Goal: Find specific page/section: Find specific page/section

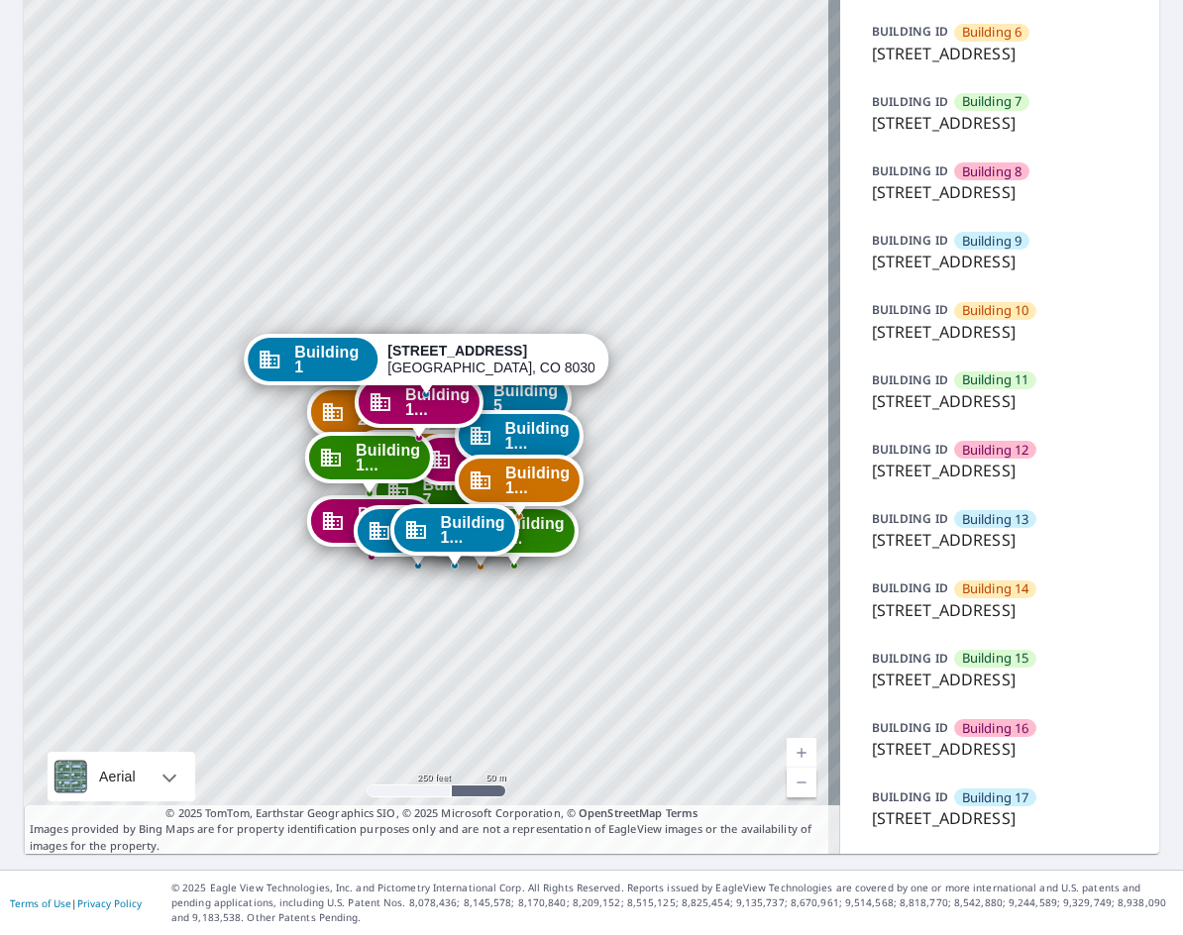
scroll to position [925, 0]
click at [994, 803] on span "Building 17" at bounding box center [995, 798] width 67 height 19
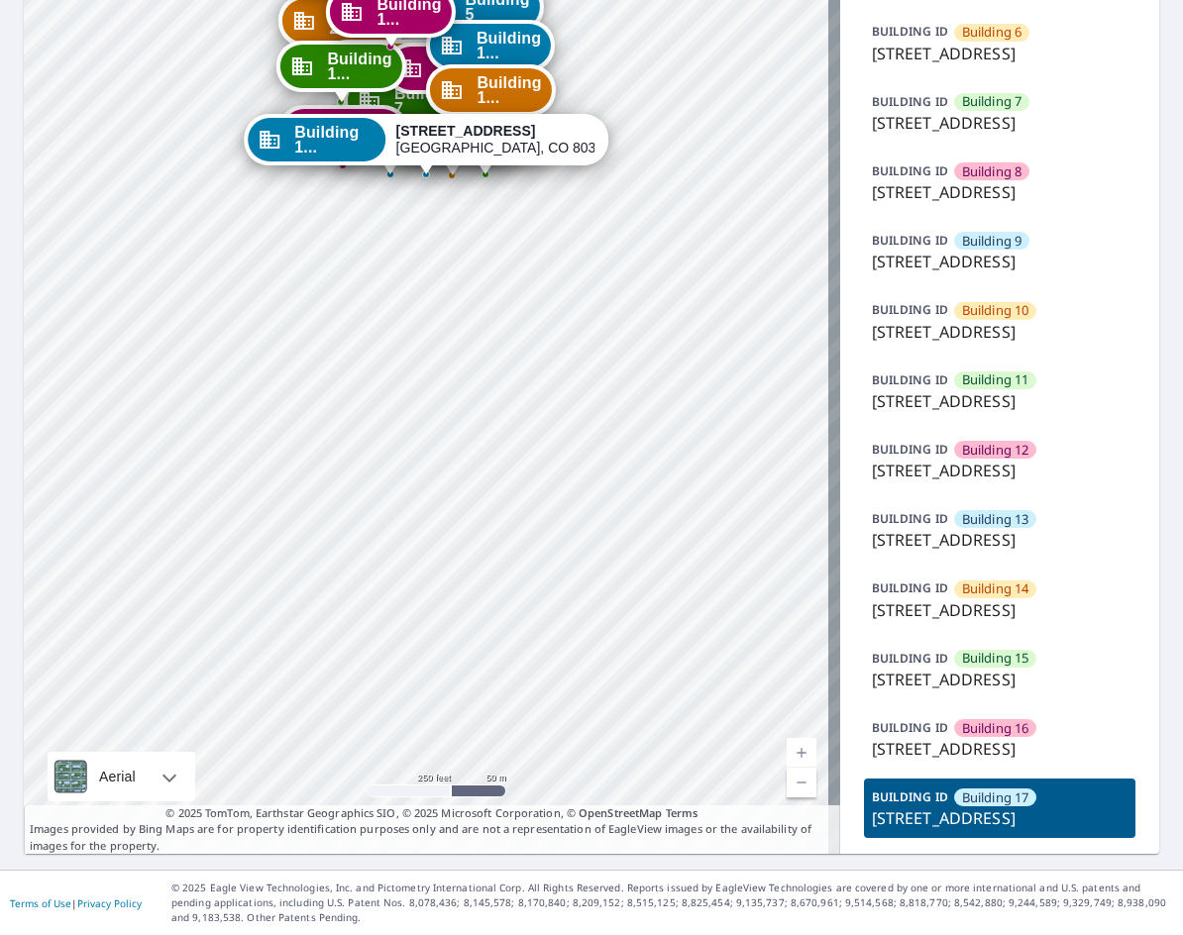
drag, startPoint x: 652, startPoint y: 416, endPoint x: 651, endPoint y: 402, distance: 13.9
click at [651, 402] on div "Building 1 3195 Westwood Court Boulder, CO 80304 Building 2 3195 Westwood Court…" at bounding box center [432, 196] width 817 height 1316
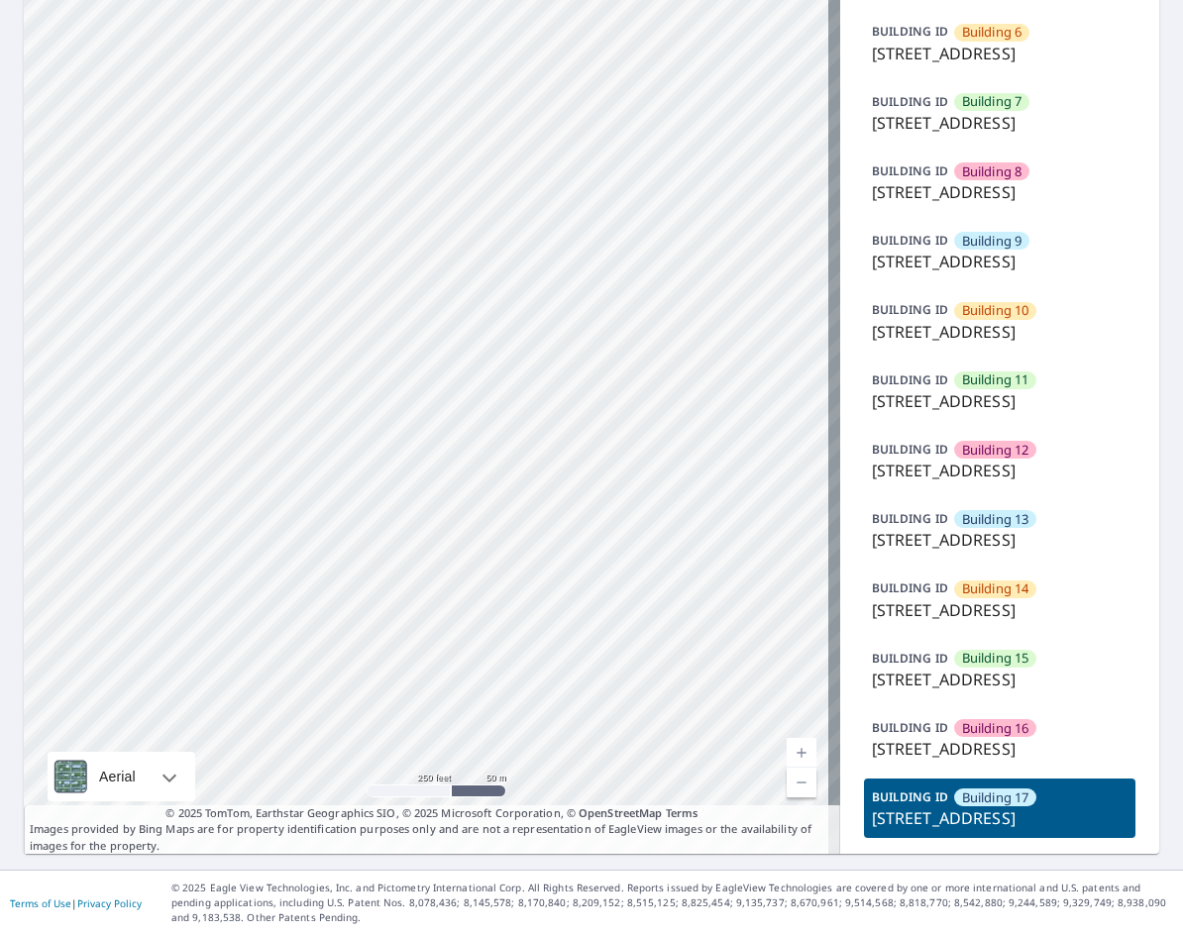
drag, startPoint x: 563, startPoint y: 678, endPoint x: 603, endPoint y: 422, distance: 258.7
click at [603, 422] on div "Building 1 3195 Westwood Court Boulder, CO 80304 Building 2 3195 Westwood Court…" at bounding box center [432, 196] width 817 height 1316
drag, startPoint x: 623, startPoint y: 601, endPoint x: 572, endPoint y: 308, distance: 296.8
click at [572, 308] on div "Building 1 3195 Westwood Court Boulder, CO 80304 Building 2 3195 Westwood Court…" at bounding box center [432, 196] width 817 height 1316
drag, startPoint x: 540, startPoint y: 416, endPoint x: 426, endPoint y: 247, distance: 204.2
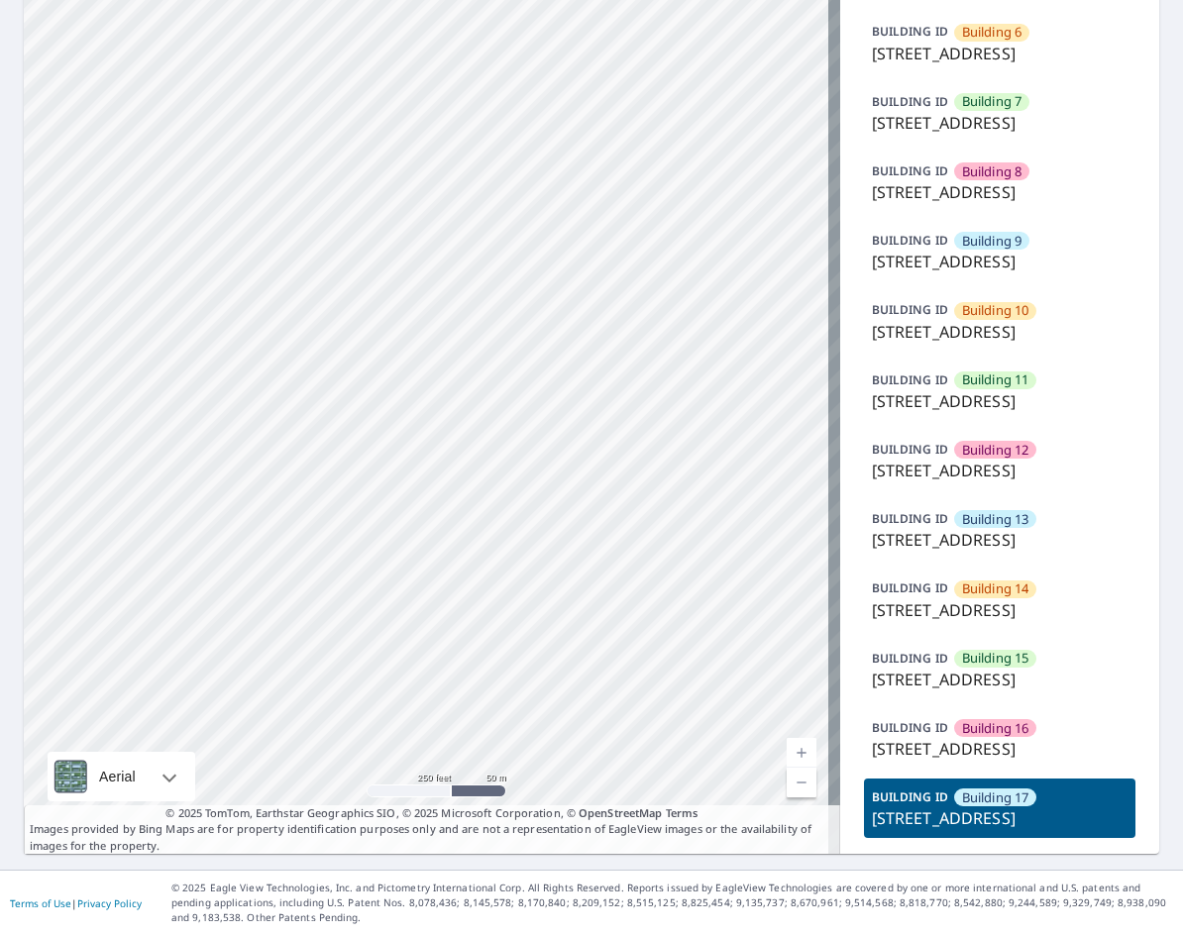
click at [426, 247] on div "Building 1 3195 Westwood Court Boulder, CO 80304 Building 2 3195 Westwood Court…" at bounding box center [432, 196] width 817 height 1316
drag, startPoint x: 494, startPoint y: 490, endPoint x: 679, endPoint y: 227, distance: 320.8
click at [679, 227] on div "Building 1 3195 Westwood Court Boulder, CO 80304 Building 2 3195 Westwood Court…" at bounding box center [432, 196] width 817 height 1316
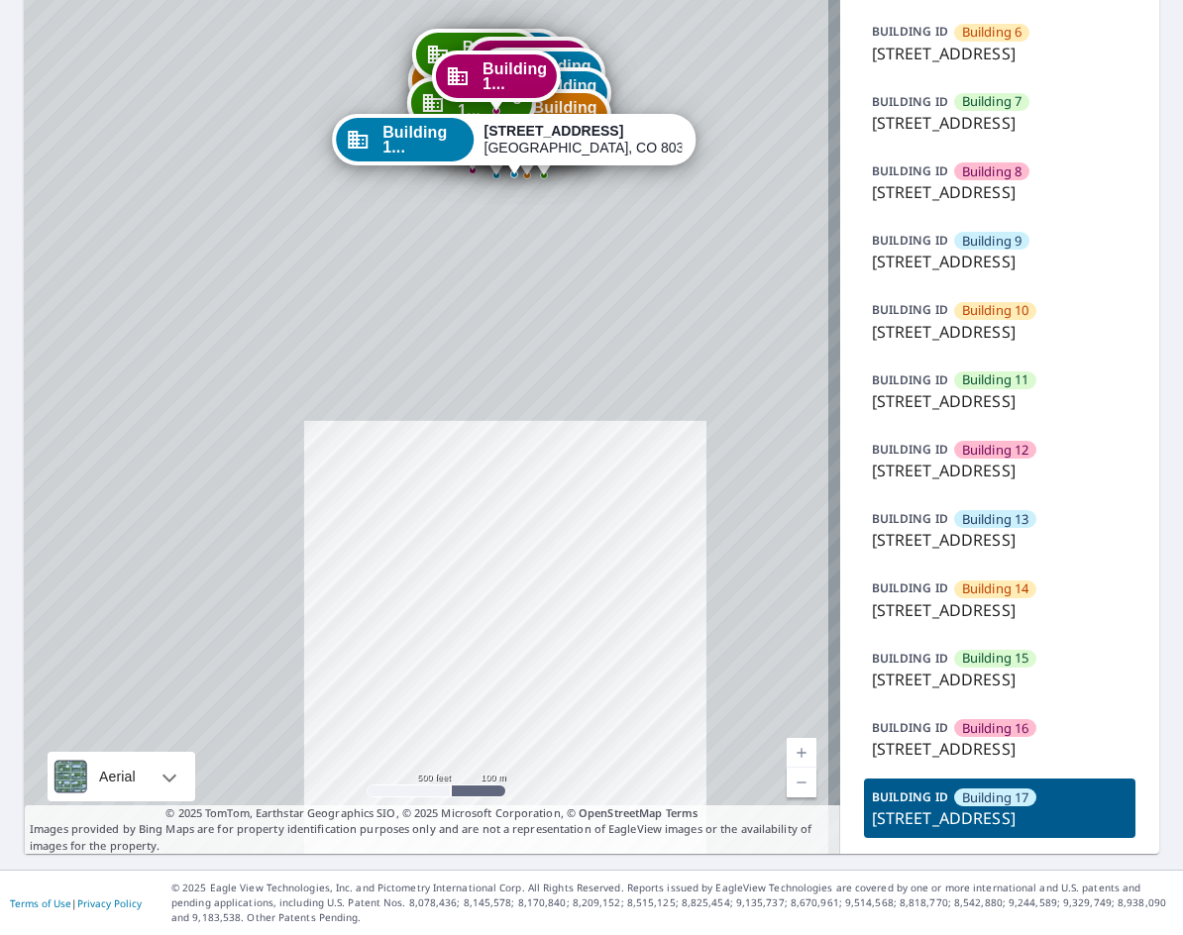
drag, startPoint x: 504, startPoint y: 405, endPoint x: 539, endPoint y: 655, distance: 252.1
click at [539, 655] on div "Building 1 3195 Westwood Court Boulder, CO 80304 Building 2 3195 Westwood Court…" at bounding box center [432, 196] width 817 height 1316
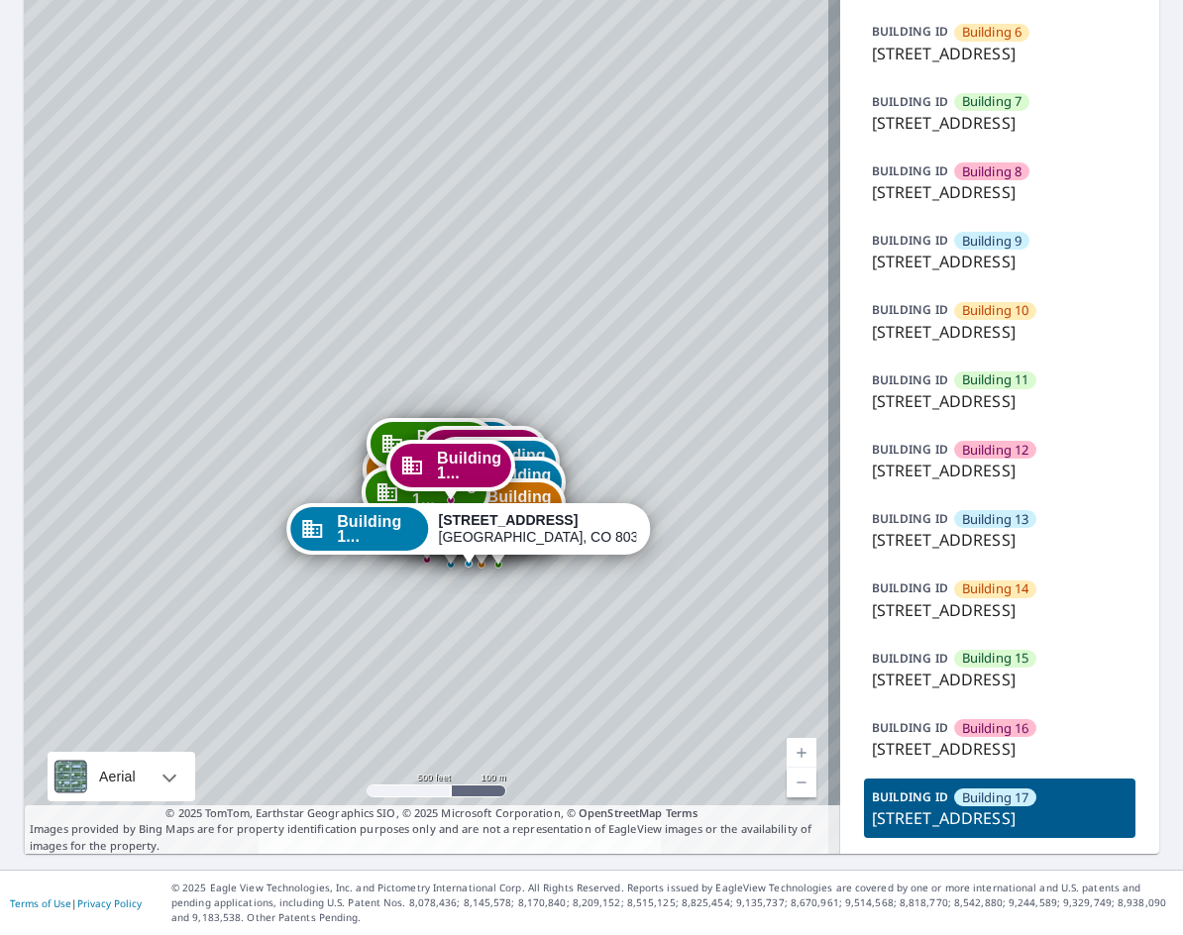
drag, startPoint x: 505, startPoint y: 588, endPoint x: 478, endPoint y: 755, distance: 169.8
click at [478, 755] on div "Building 1 3195 Westwood Court Boulder, CO 80304 Building 2 3195 Westwood Court…" at bounding box center [432, 196] width 817 height 1316
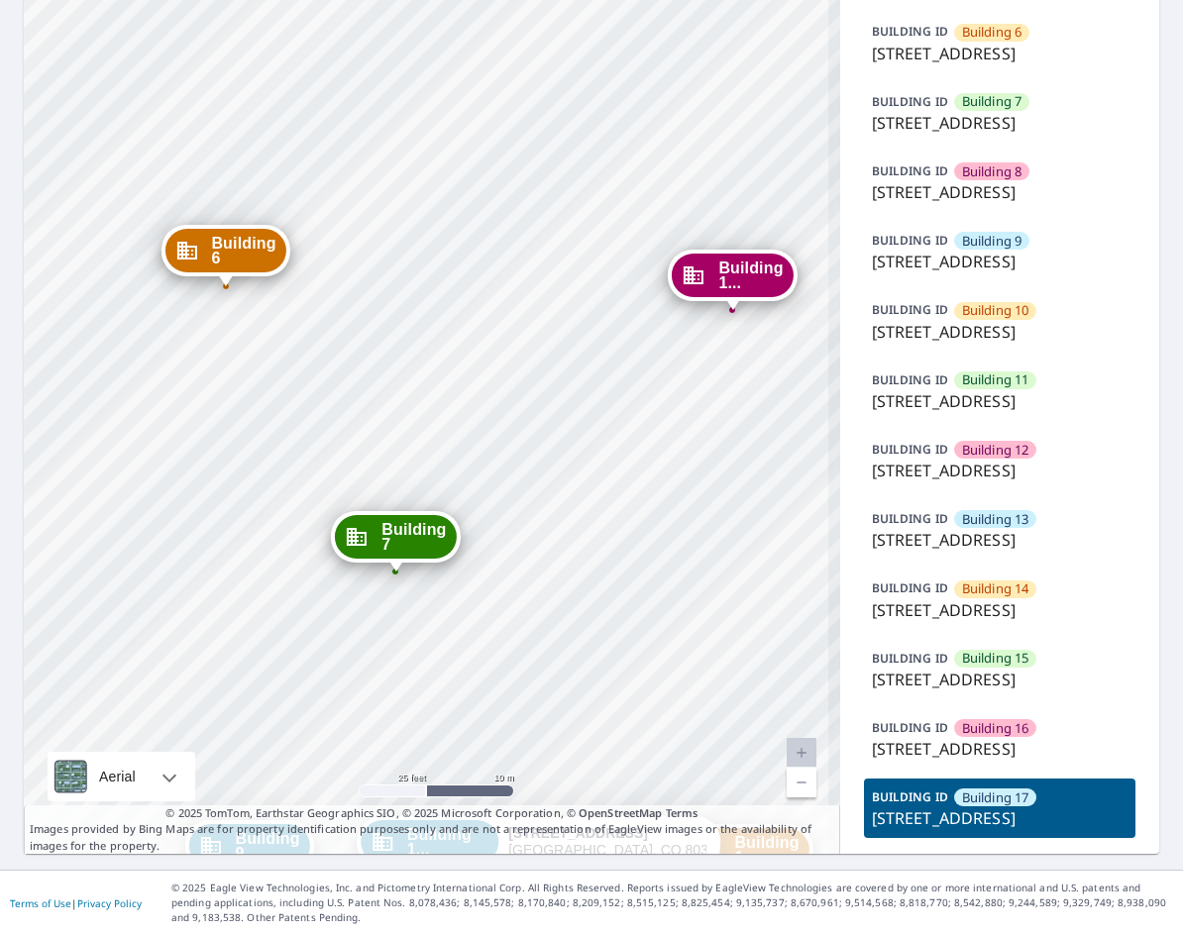
drag, startPoint x: 552, startPoint y: 496, endPoint x: 498, endPoint y: 208, distance: 293.3
click at [498, 208] on div "Building 1 3195 Westwood Court Boulder, CO 80304 Building 2 3195 Westwood Court…" at bounding box center [432, 196] width 817 height 1316
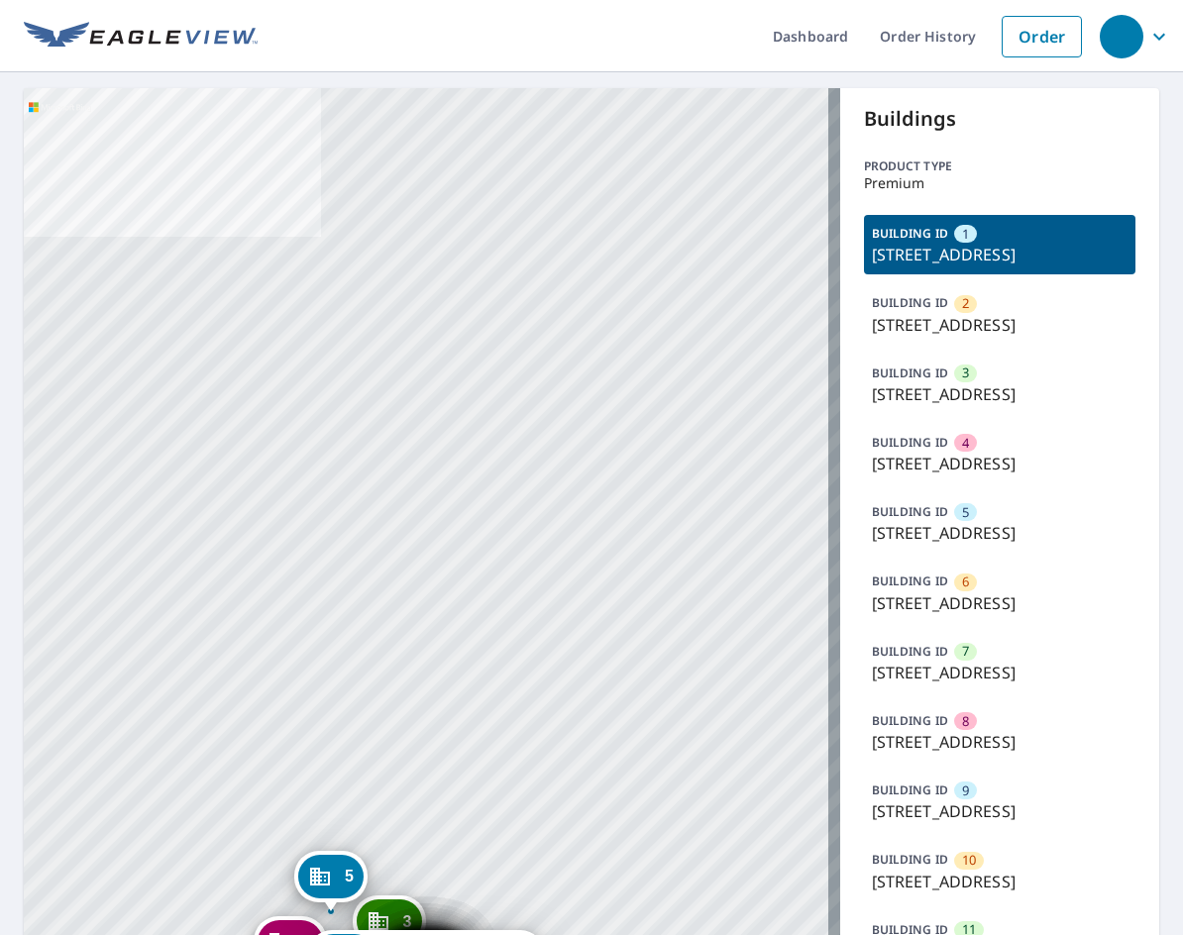
click at [996, 545] on p "2910 Rosebud Court Ave, Loganville, GA, 30052" at bounding box center [1000, 533] width 257 height 24
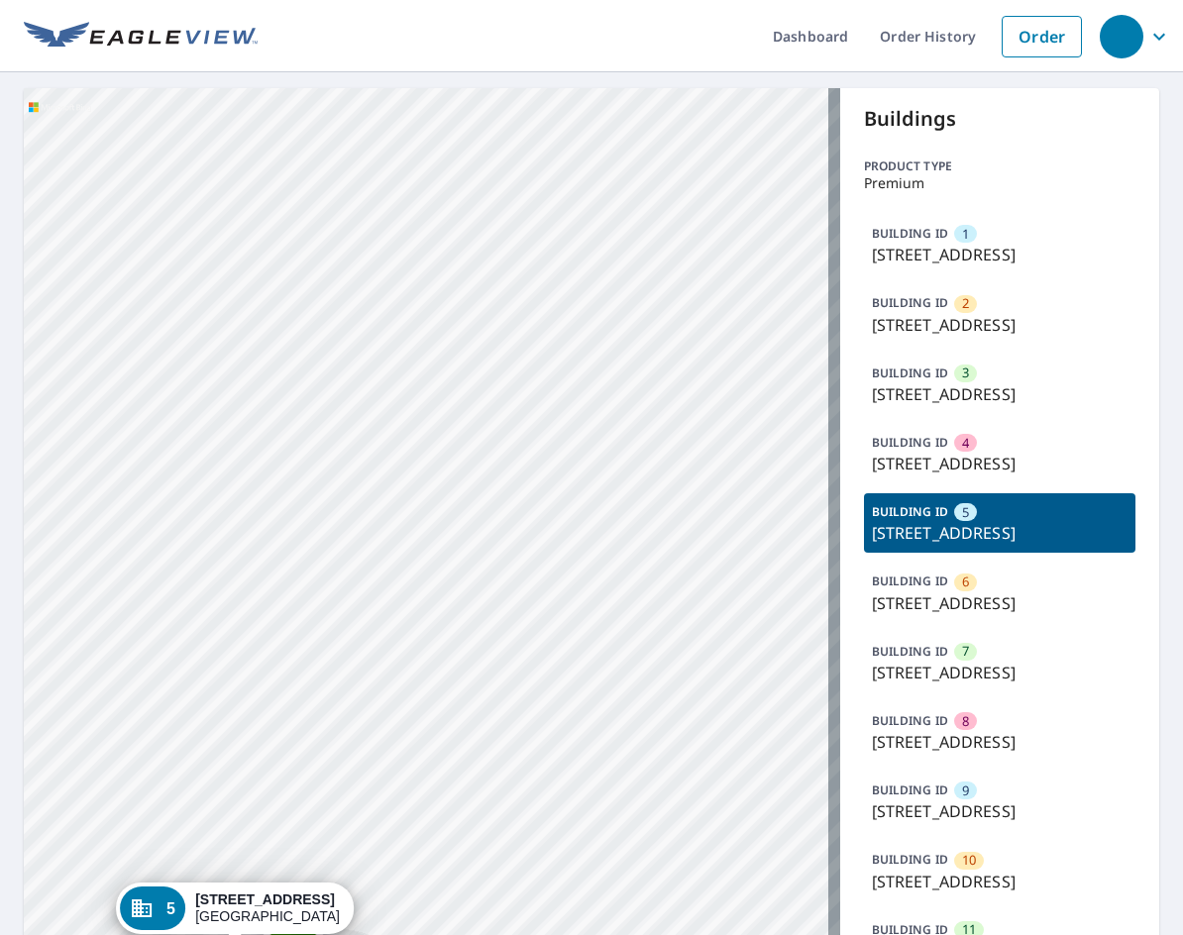
drag, startPoint x: 437, startPoint y: 511, endPoint x: 338, endPoint y: 489, distance: 101.7
click at [338, 489] on div "1 1207 Rosebud Court Ave Loganville, GA 30052 2 1502 Rosebud Court Ave Loganvil…" at bounding box center [432, 781] width 817 height 1386
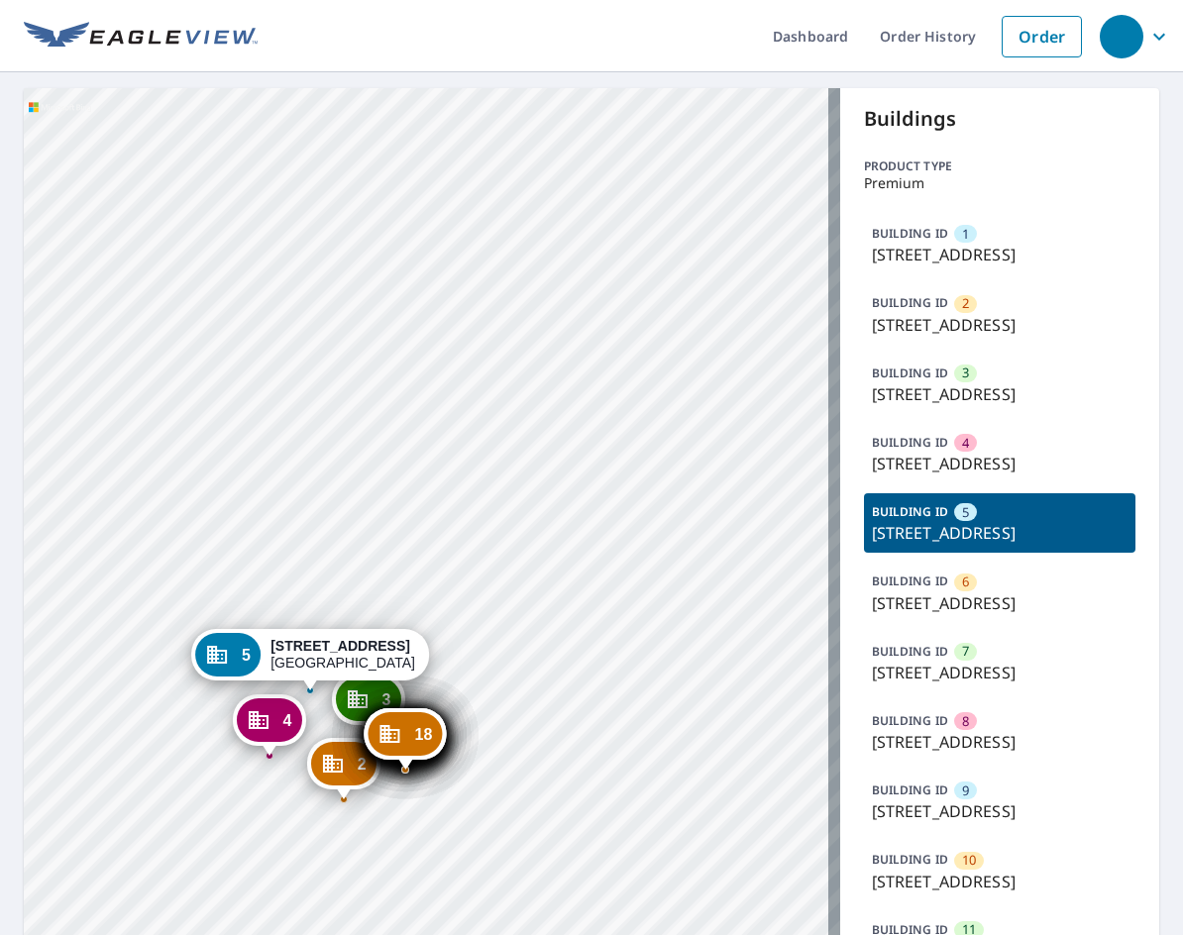
drag, startPoint x: 489, startPoint y: 308, endPoint x: 493, endPoint y: 278, distance: 30.1
click at [493, 278] on div "1 1207 Rosebud Court Ave Loganville, GA 30052 2 1502 Rosebud Court Ave Loganvil…" at bounding box center [432, 781] width 817 height 1386
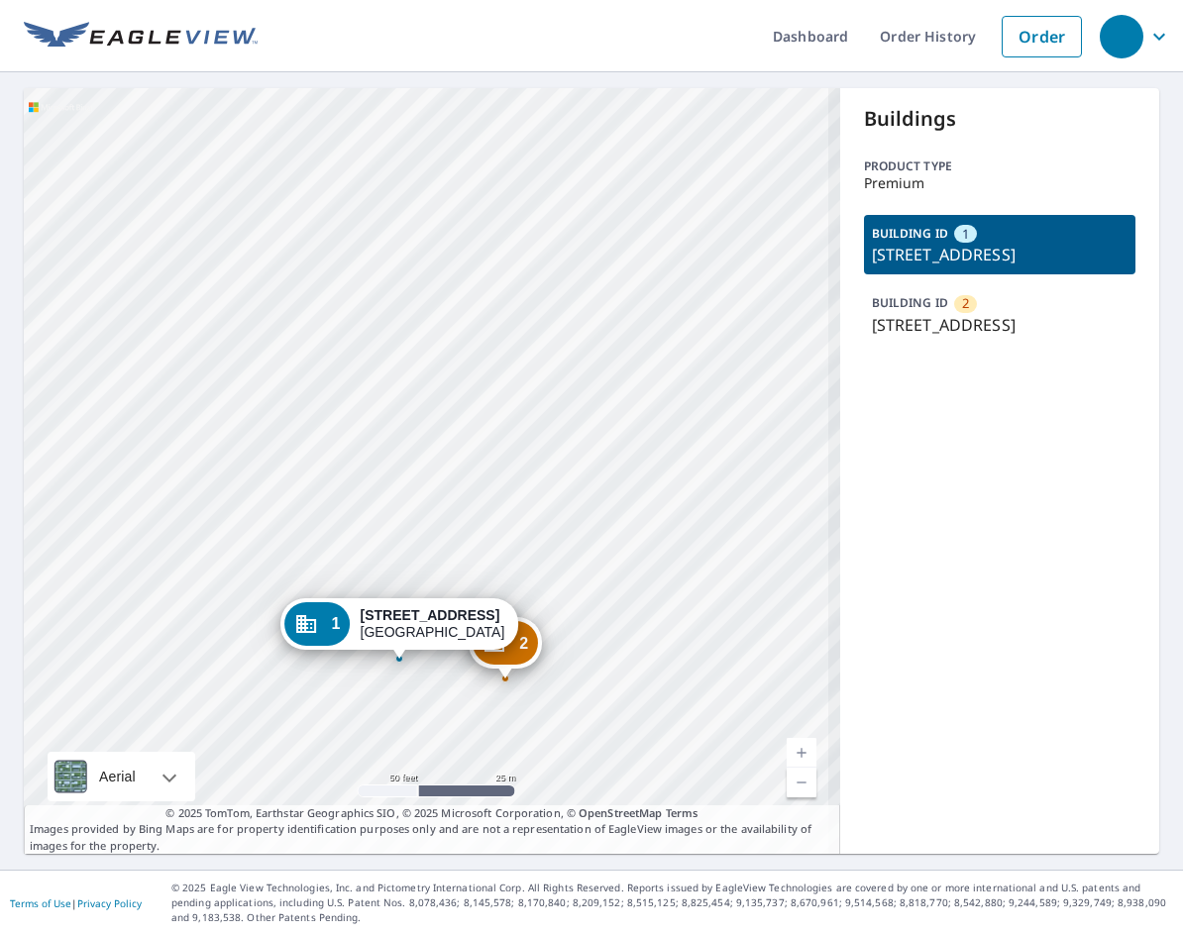
click at [1012, 337] on p "100 Monaco St, Miramar Beach, FL, 32550" at bounding box center [1000, 325] width 257 height 24
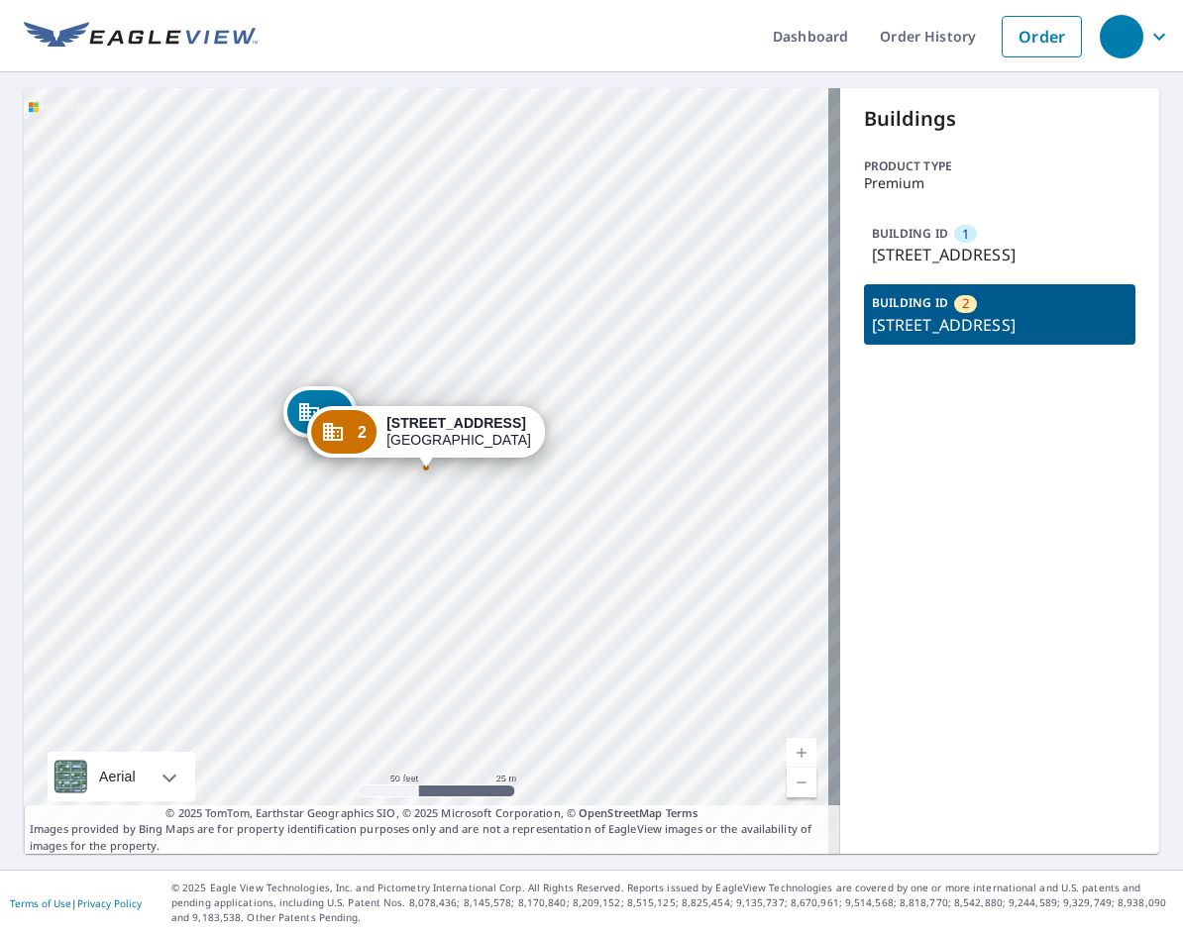
click at [919, 267] on p "100 Monaco St, Miramar Beach, FL, 32550" at bounding box center [1000, 255] width 257 height 24
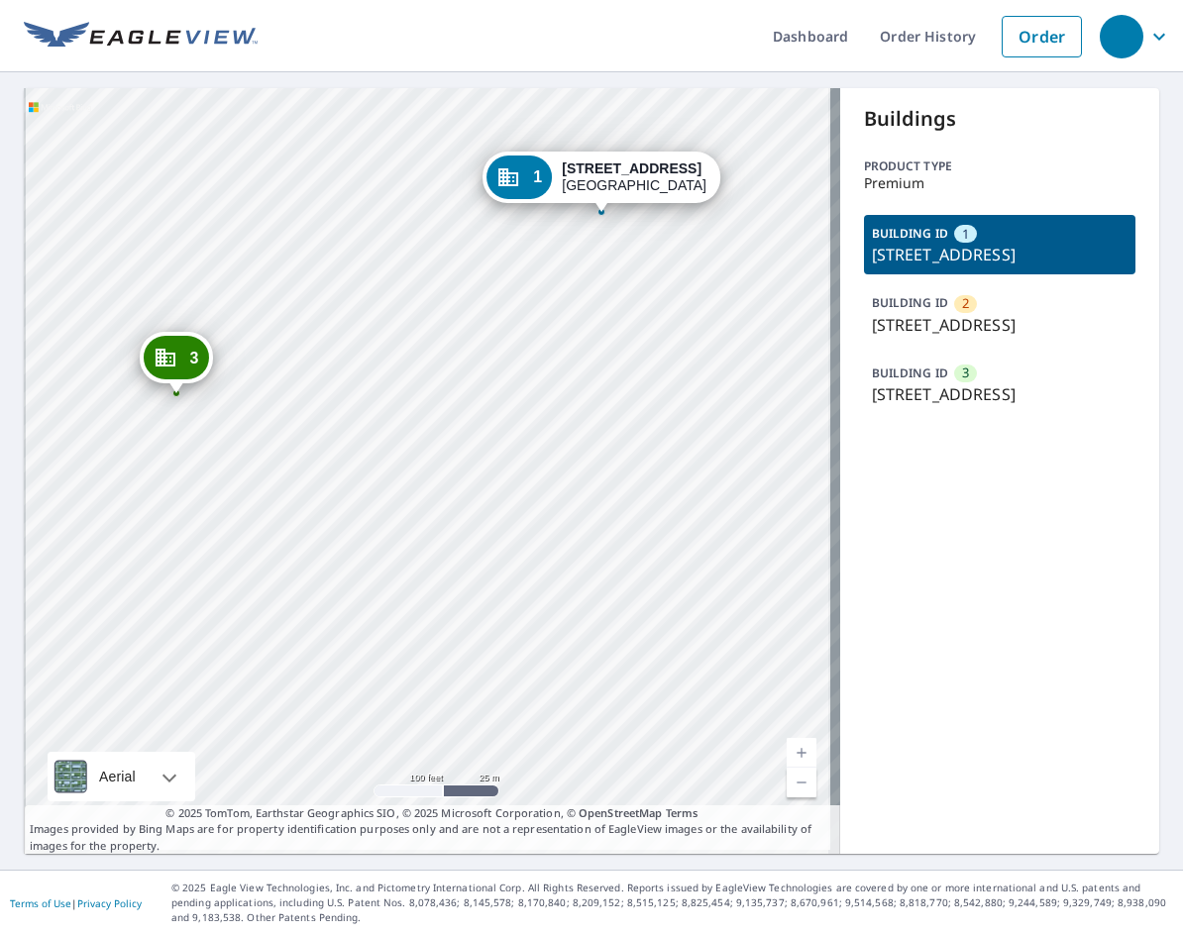
drag, startPoint x: 489, startPoint y: 617, endPoint x: 622, endPoint y: 412, distance: 244.9
click at [622, 412] on div "2 [STREET_ADDRESS] 3 [STREET_ADDRESS] 1 [STREET_ADDRESS]" at bounding box center [432, 471] width 817 height 766
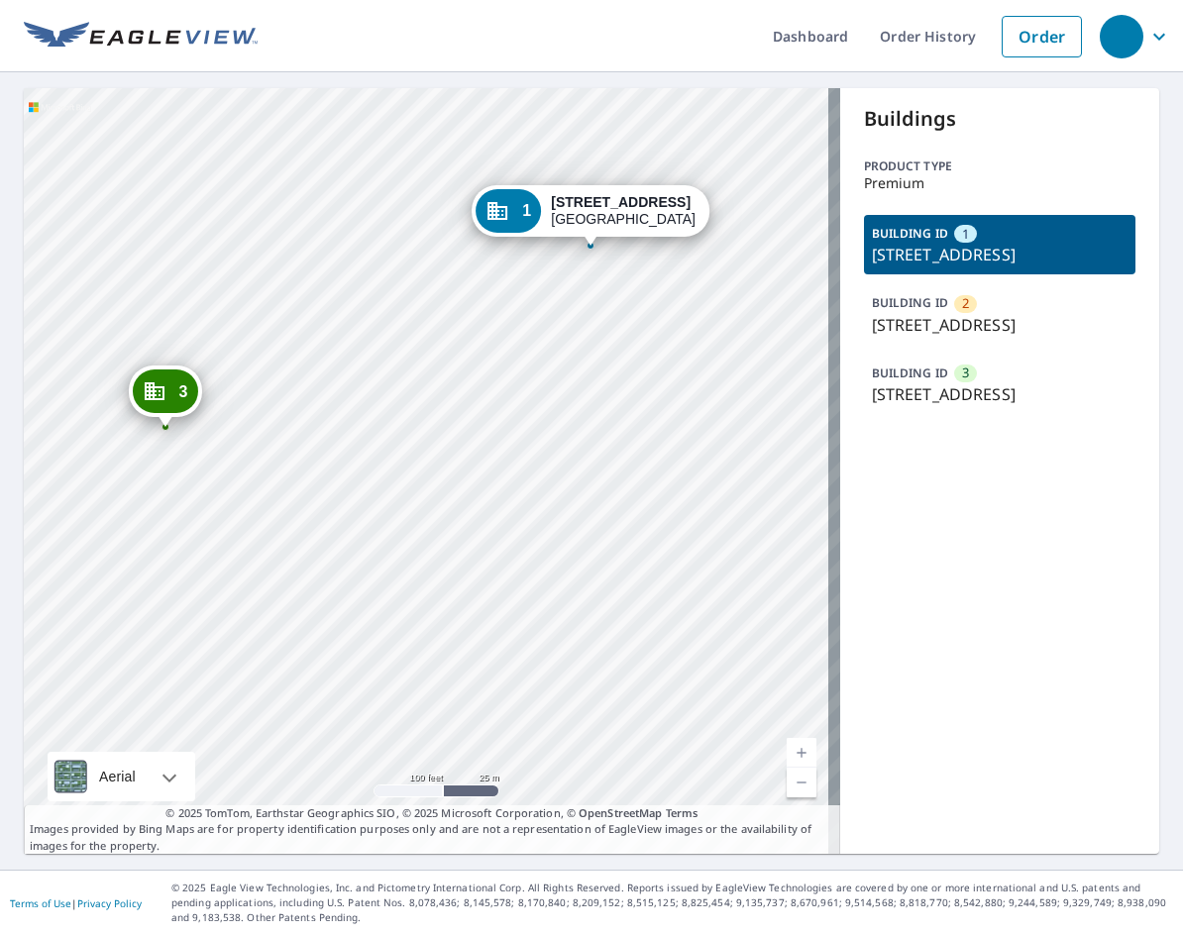
drag, startPoint x: 613, startPoint y: 461, endPoint x: 535, endPoint y: 670, distance: 223.3
click at [535, 670] on div "2 553 S Broad St Meriden, CT 06450 3 633 S Broad St Meriden, CT 06450 1 533 S B…" at bounding box center [432, 471] width 817 height 766
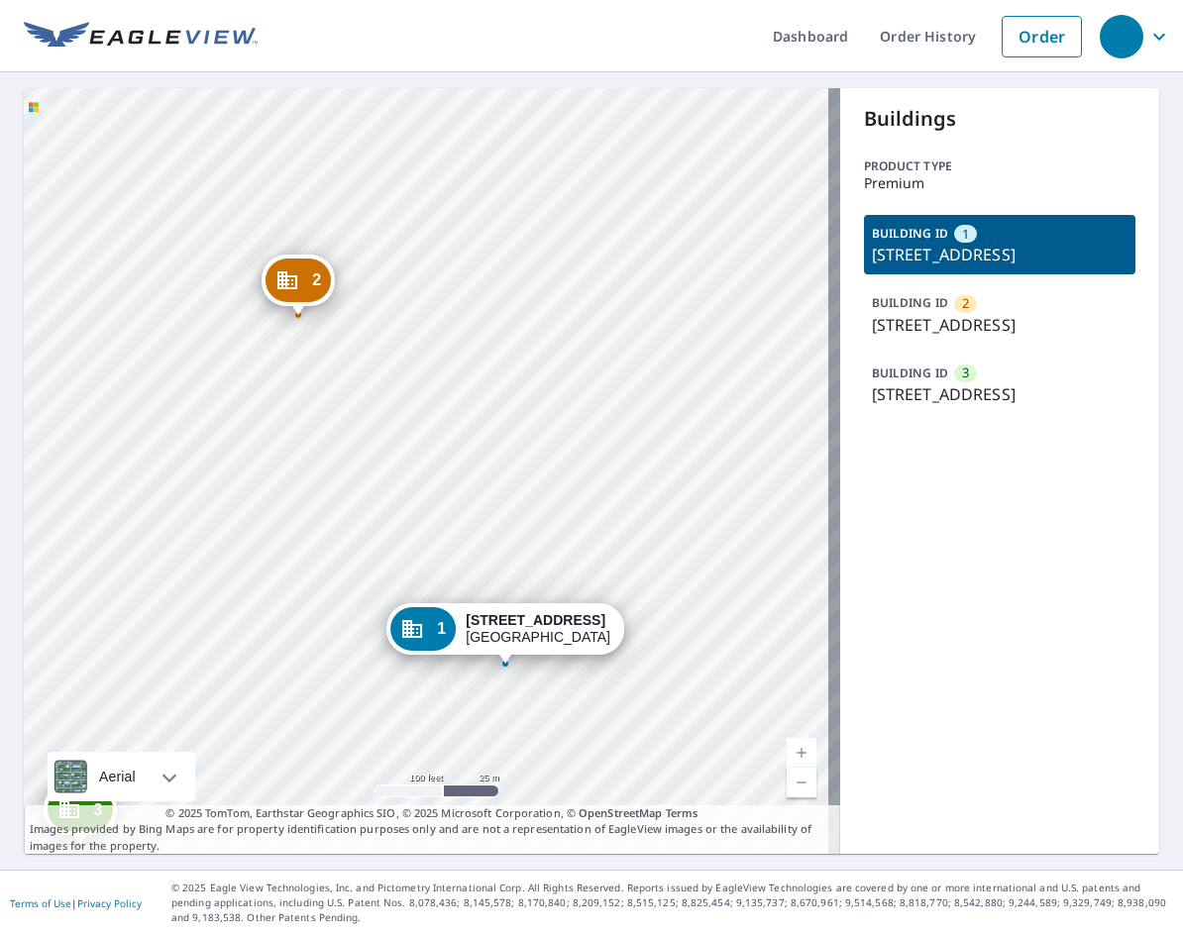
drag, startPoint x: 548, startPoint y: 561, endPoint x: 546, endPoint y: 608, distance: 47.6
click at [546, 608] on div "1 533 S Broad St Meriden, CT 06450" at bounding box center [505, 629] width 238 height 52
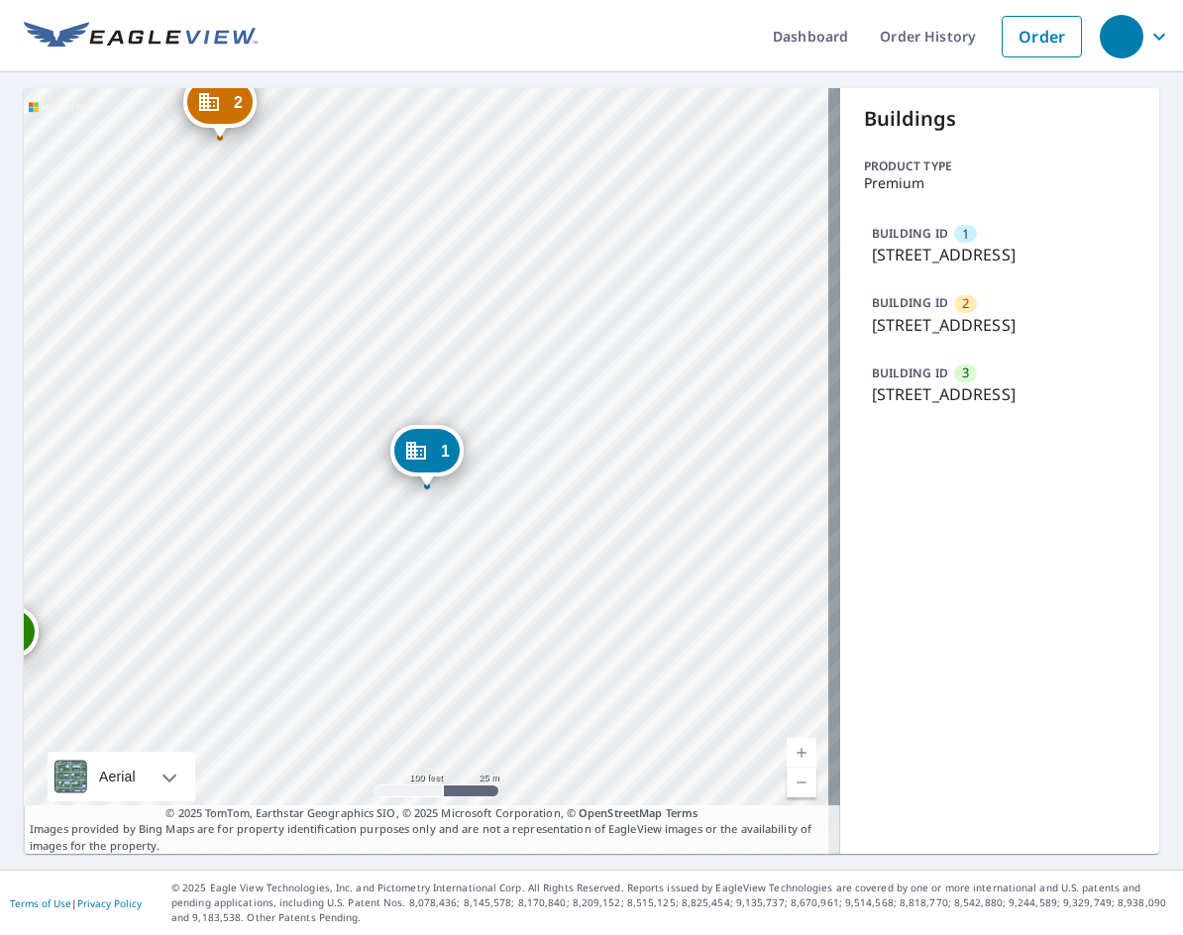
drag, startPoint x: 588, startPoint y: 382, endPoint x: 588, endPoint y: 403, distance: 21.8
click at [588, 403] on div "2 553 S Broad St Meriden, CT 06450 3 633 S Broad St Meriden, CT 06450 1 533 S B…" at bounding box center [432, 471] width 817 height 766
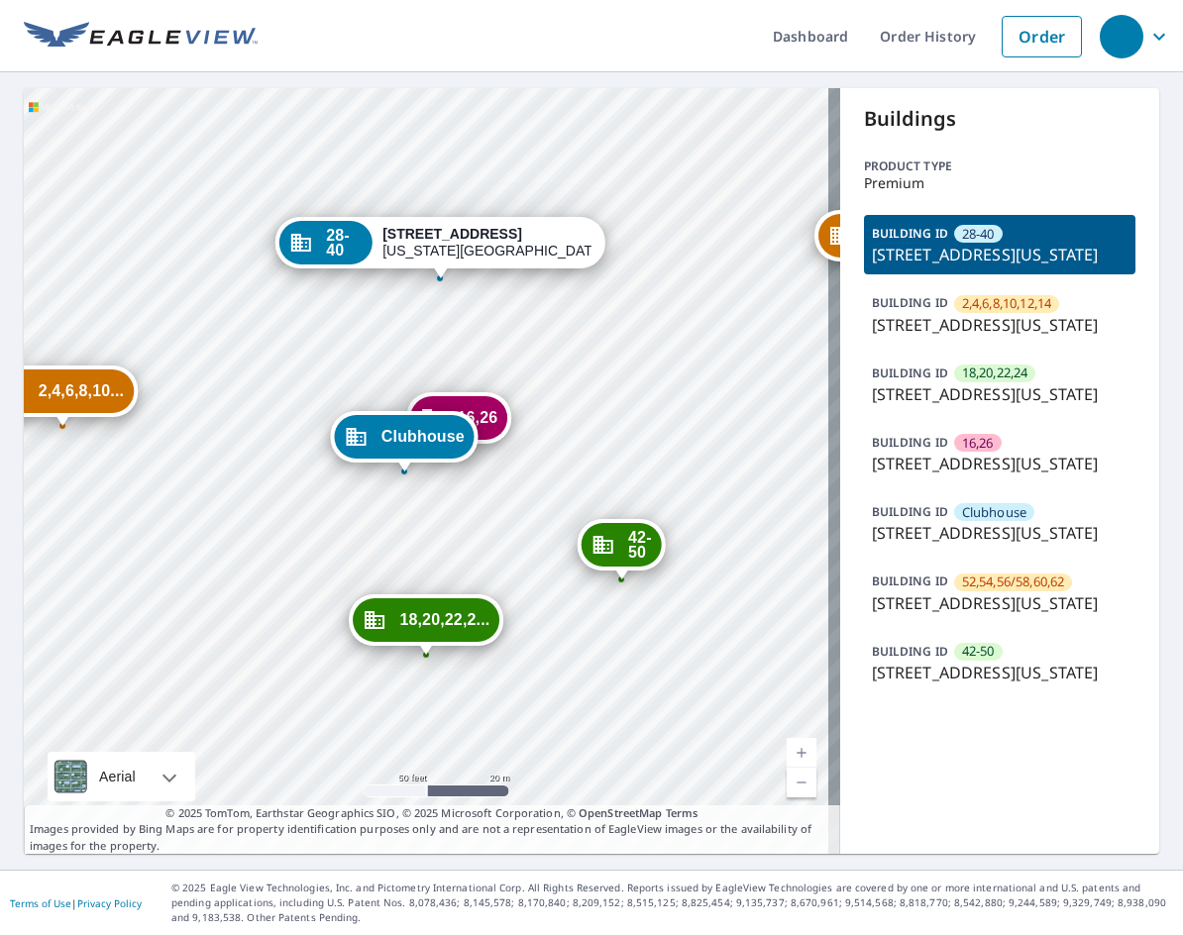
scroll to position [21, 0]
click at [976, 545] on p "[STREET_ADDRESS][US_STATE]" at bounding box center [1000, 533] width 257 height 24
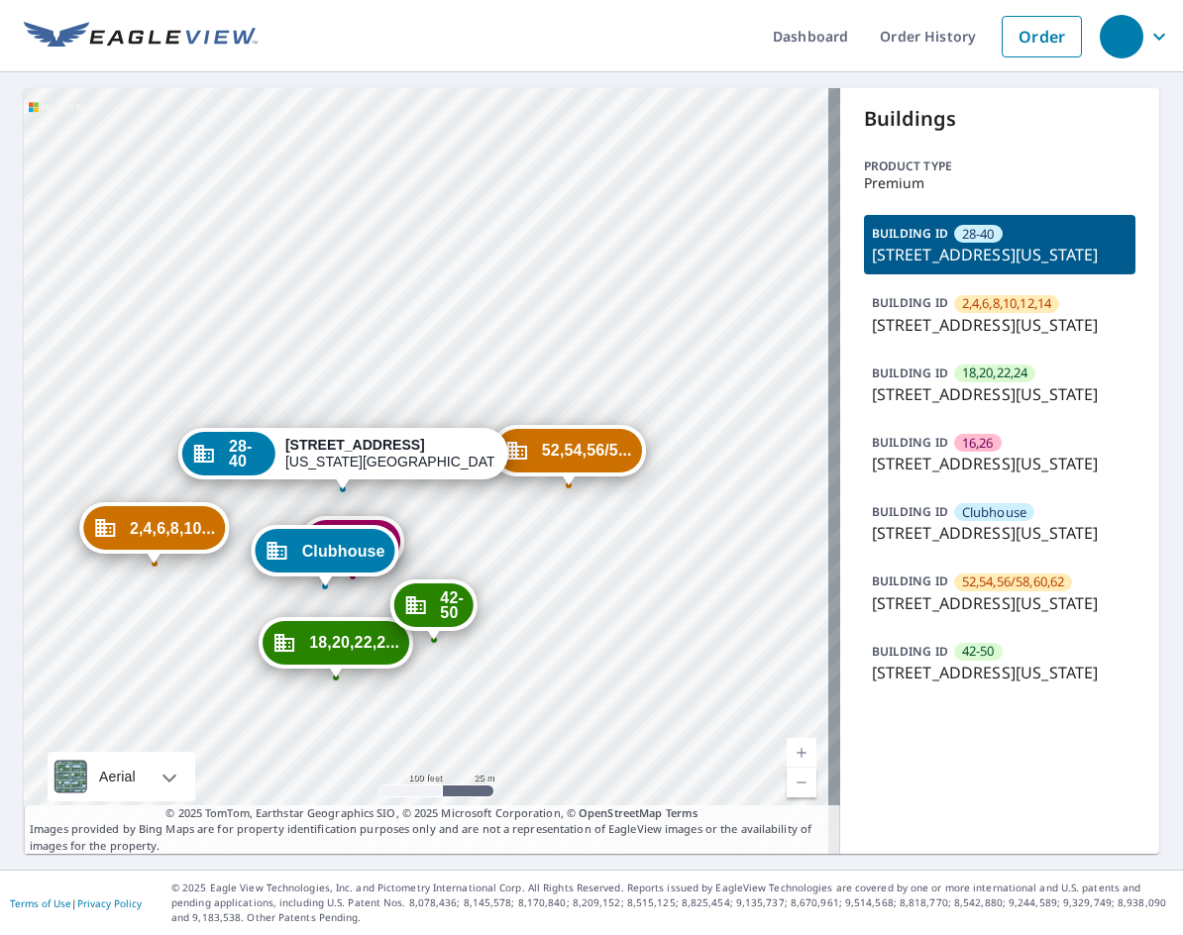
drag, startPoint x: 992, startPoint y: 812, endPoint x: 538, endPoint y: 488, distance: 557.7
click at [987, 685] on p "[STREET_ADDRESS][US_STATE]" at bounding box center [1000, 673] width 257 height 24
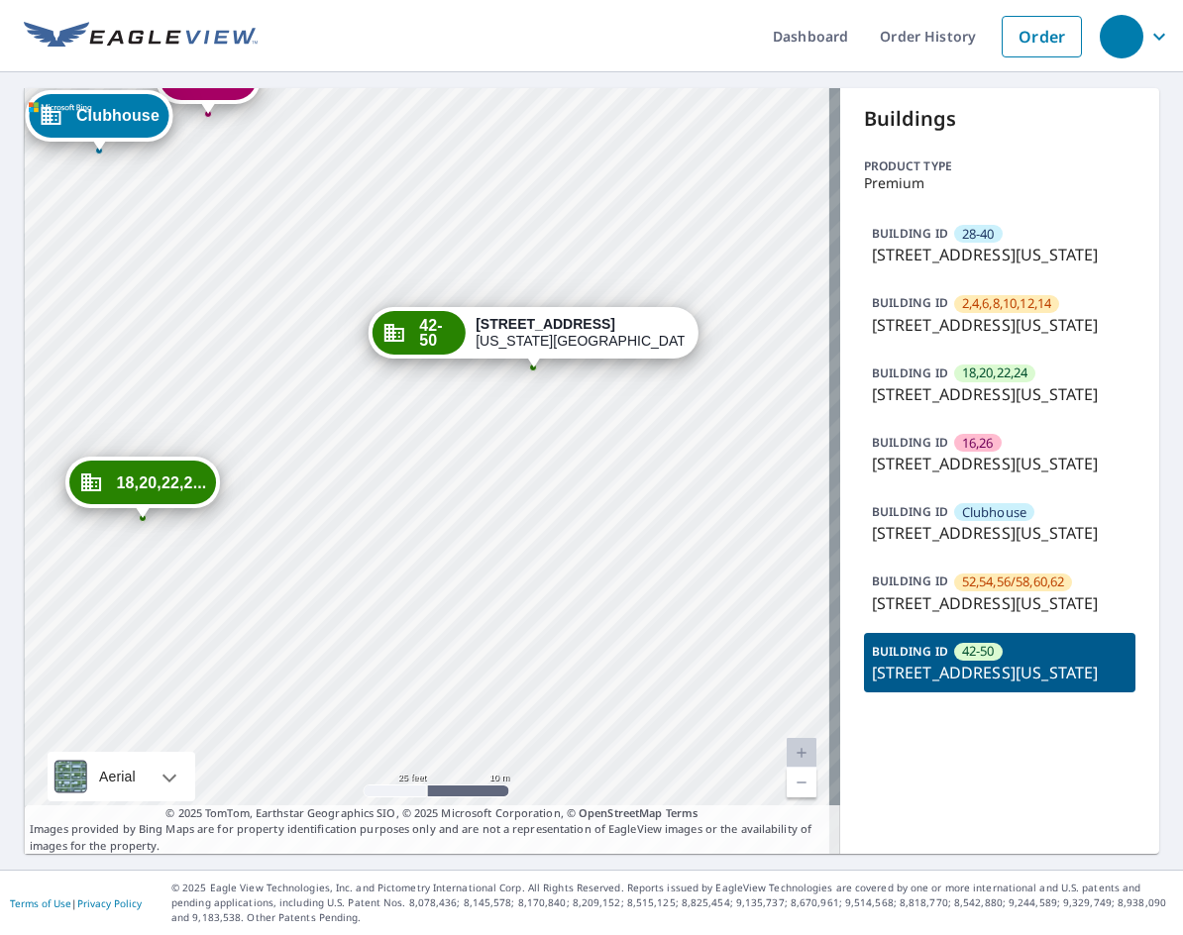
drag, startPoint x: 467, startPoint y: 512, endPoint x: 510, endPoint y: 383, distance: 136.0
click at [510, 383] on div "28-40 [STREET_ADDRESS][US_STATE] 2,4,6,8,10... [STREET_ADDRESS][GEOGRAPHIC_DATA…" at bounding box center [432, 471] width 817 height 766
click at [656, 0] on ul "Dashboard Order History Order" at bounding box center [675, 36] width 834 height 72
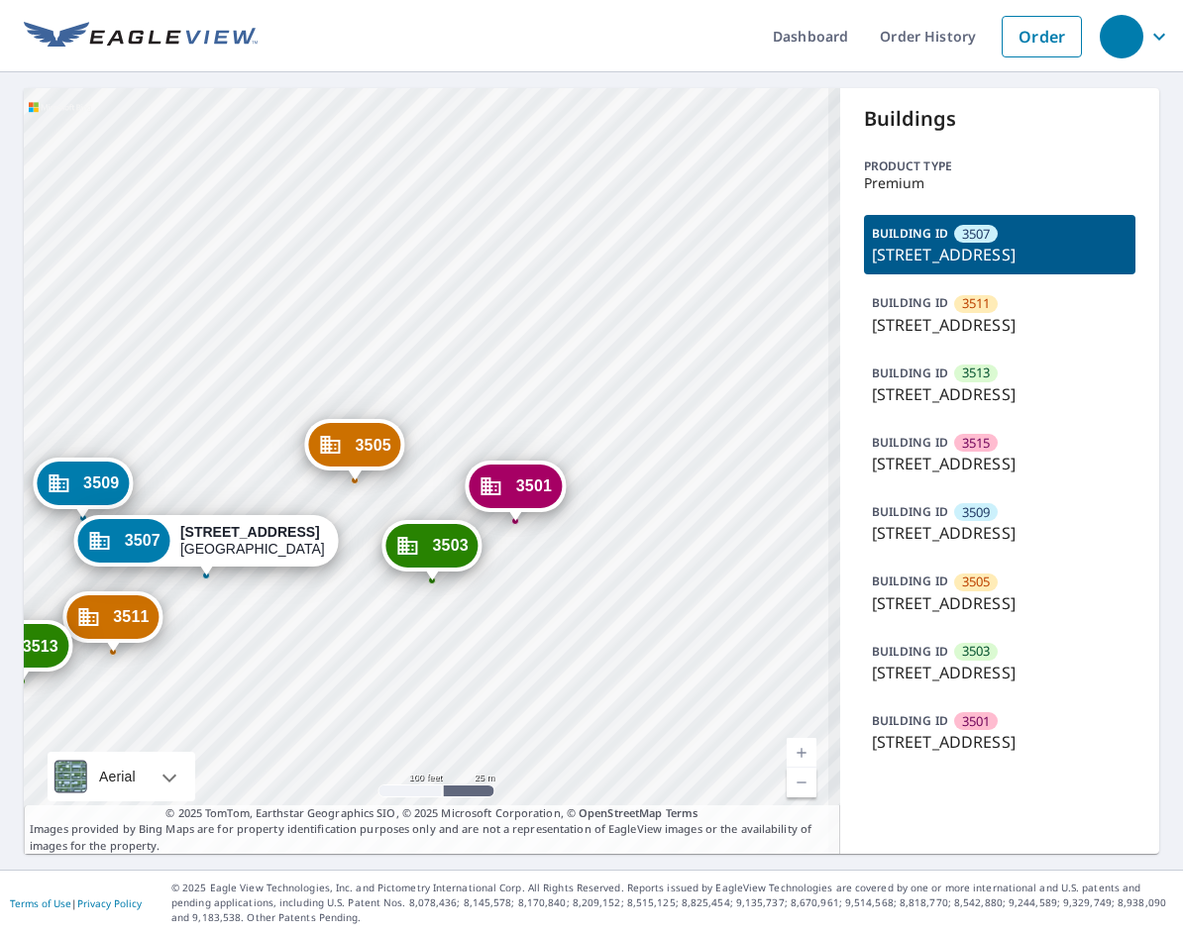
click at [1021, 323] on div "BUILDING ID 3511 [STREET_ADDRESS]" at bounding box center [1000, 313] width 273 height 59
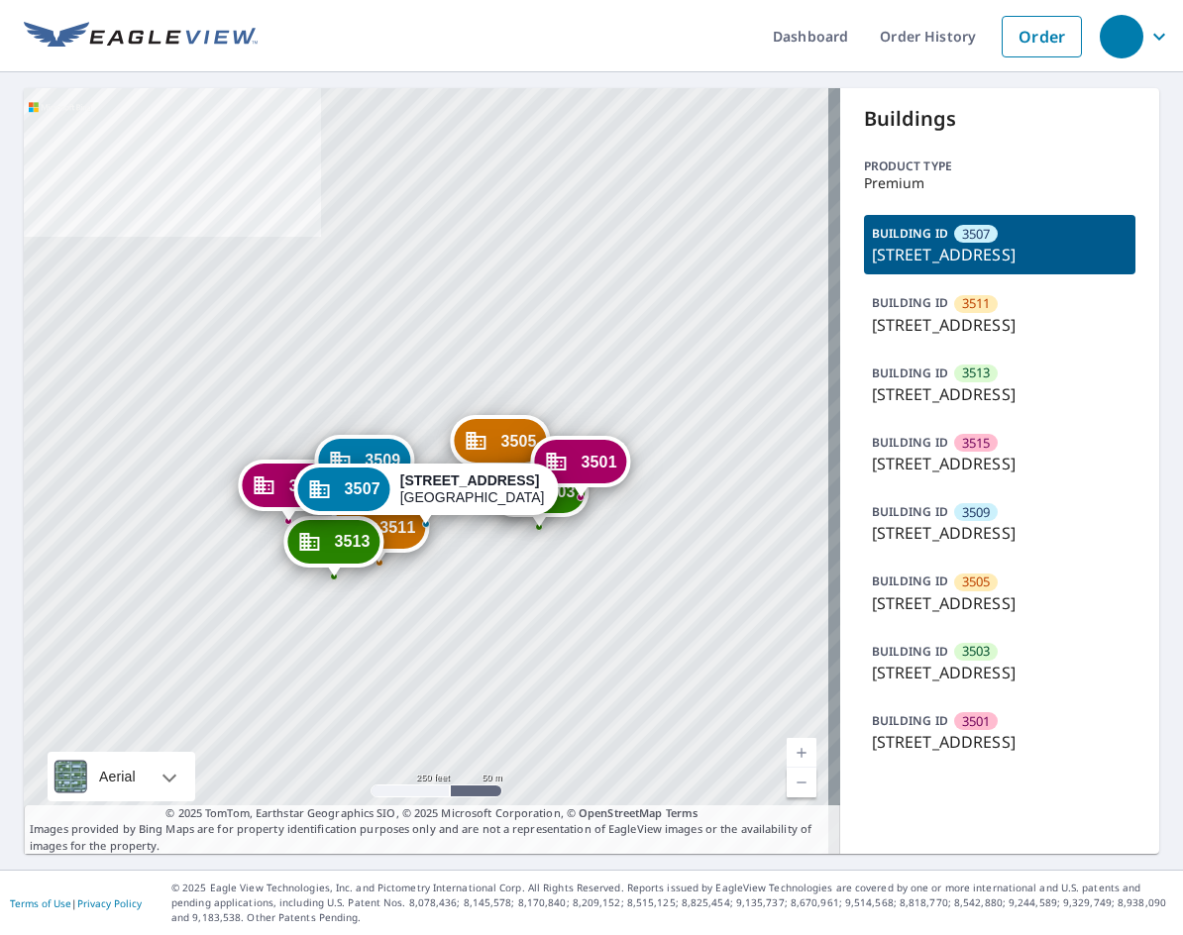
scroll to position [114, 0]
click at [994, 521] on p "3501 Century Oaks Dr, Durham, NC, 27713" at bounding box center [1000, 533] width 257 height 24
